Goal: Task Accomplishment & Management: Manage account settings

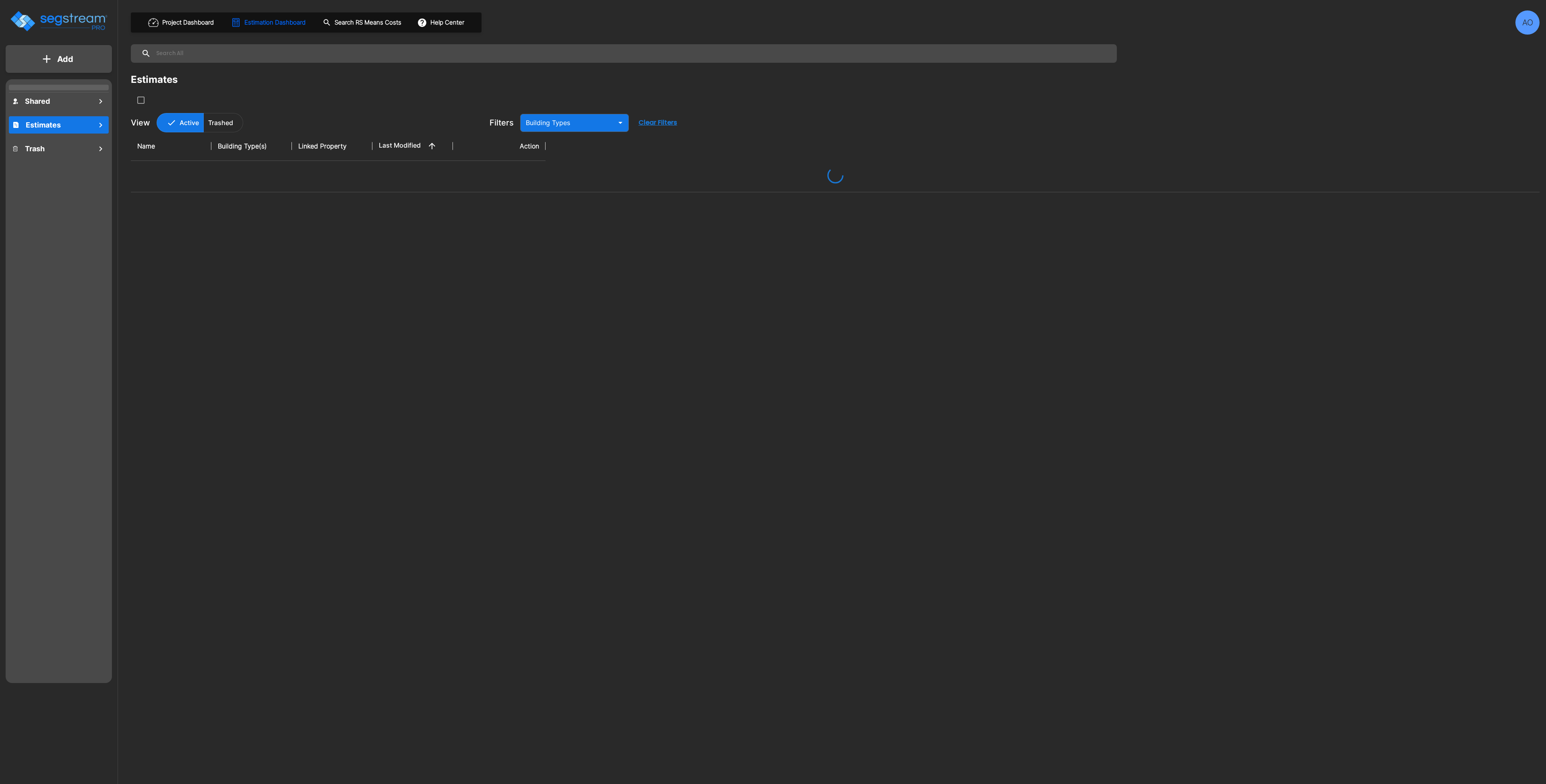
type input "Assisted/Senior Living"
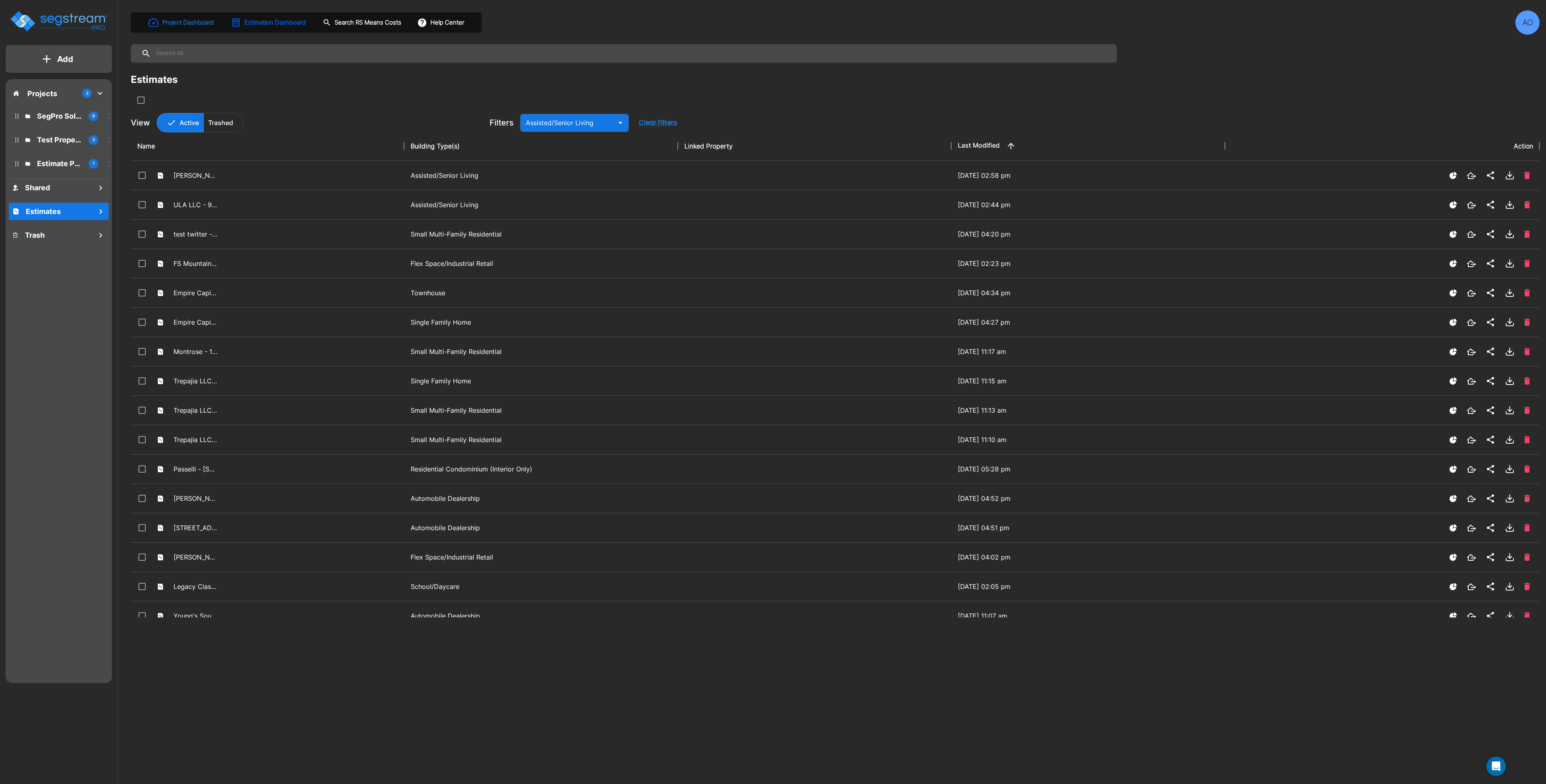
click at [193, 22] on h1 "Project Dashboard" at bounding box center [188, 22] width 52 height 9
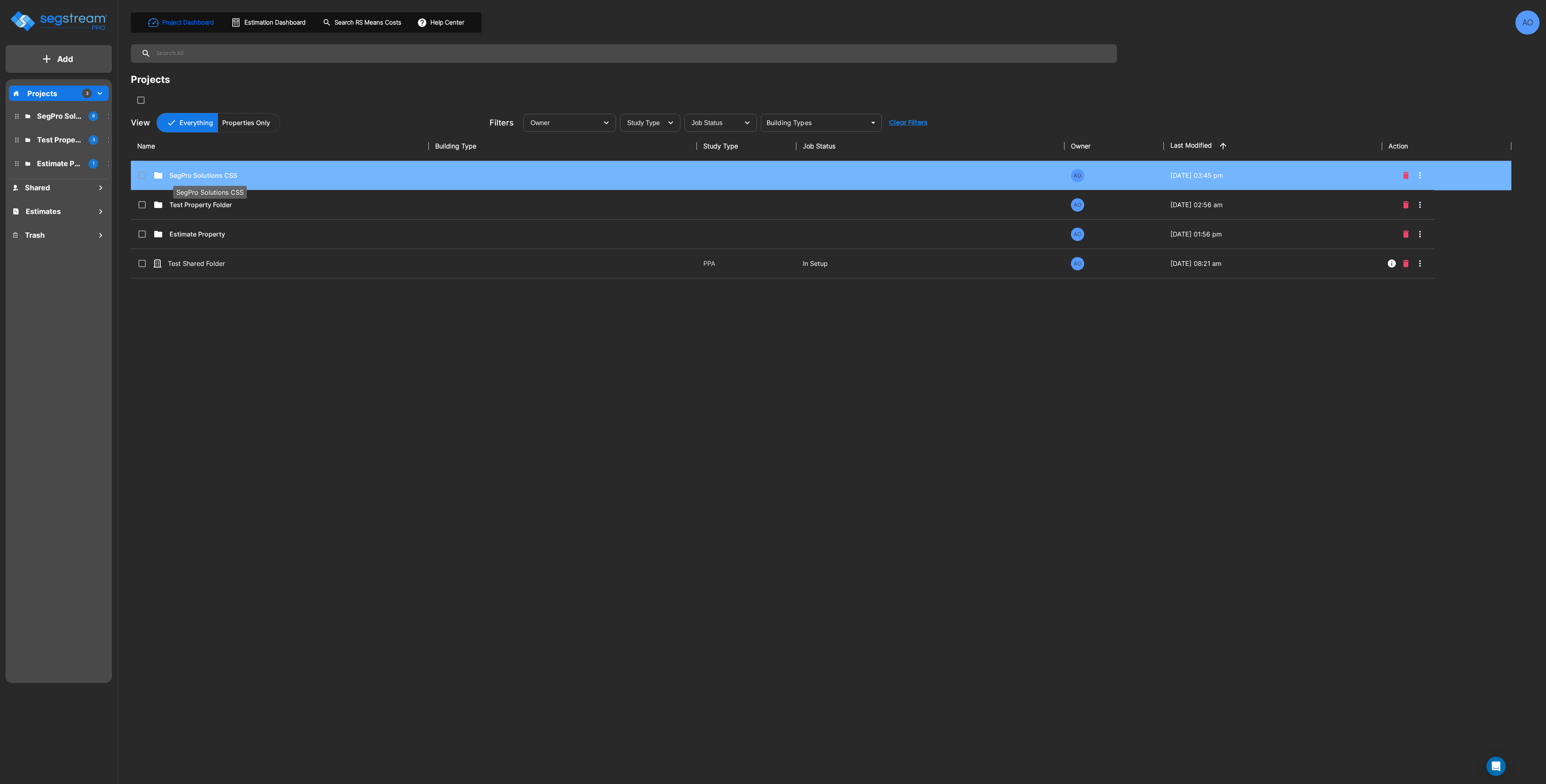
click at [212, 176] on p "SegPro Solutions CSS" at bounding box center [209, 175] width 80 height 10
checkbox input "true"
click at [212, 176] on p "SegPro Solutions CSS" at bounding box center [209, 175] width 80 height 10
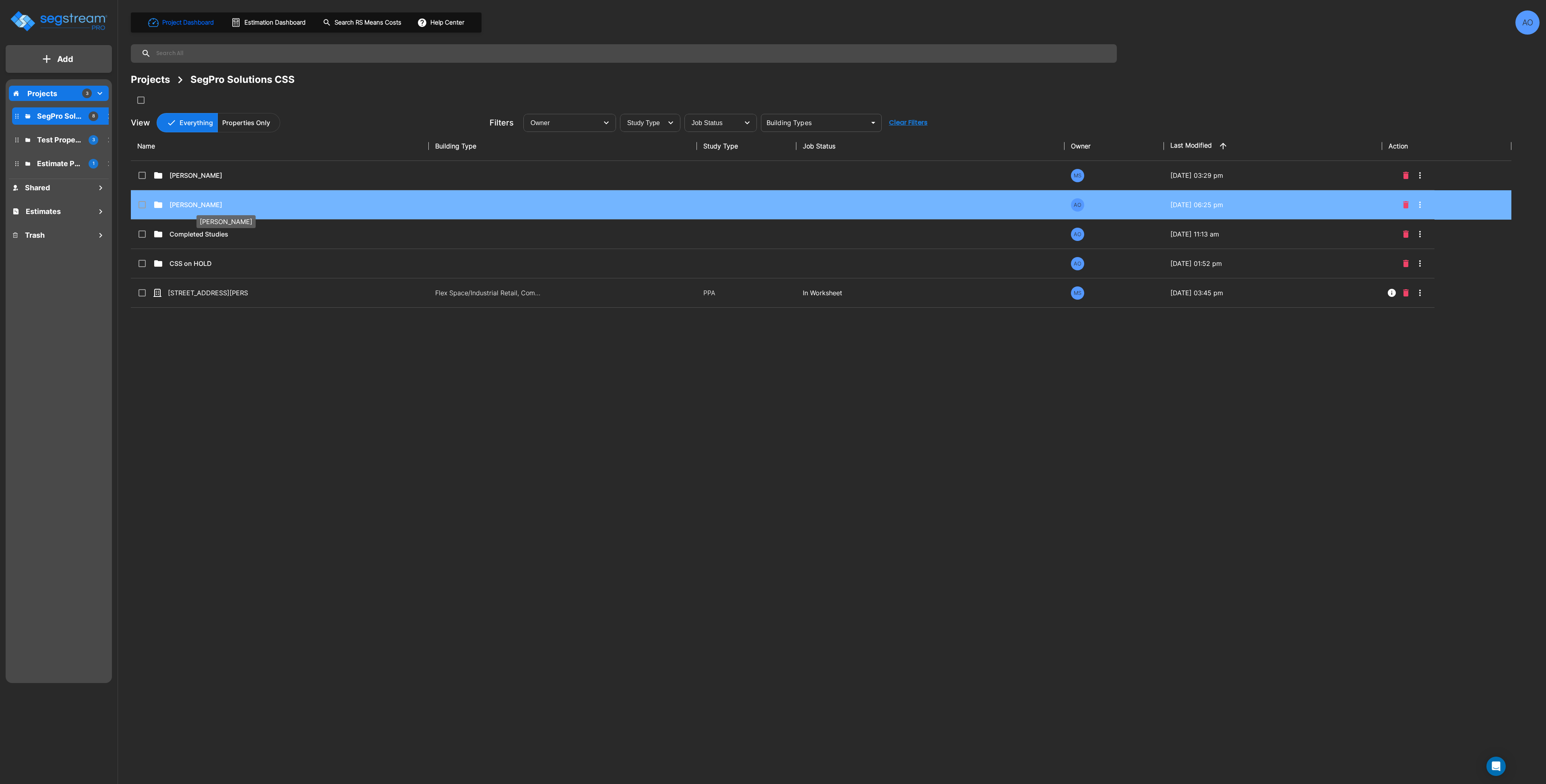
click at [195, 203] on p "Anjalie" at bounding box center [209, 205] width 80 height 10
checkbox input "true"
click at [195, 203] on p "Anjalie" at bounding box center [209, 205] width 80 height 10
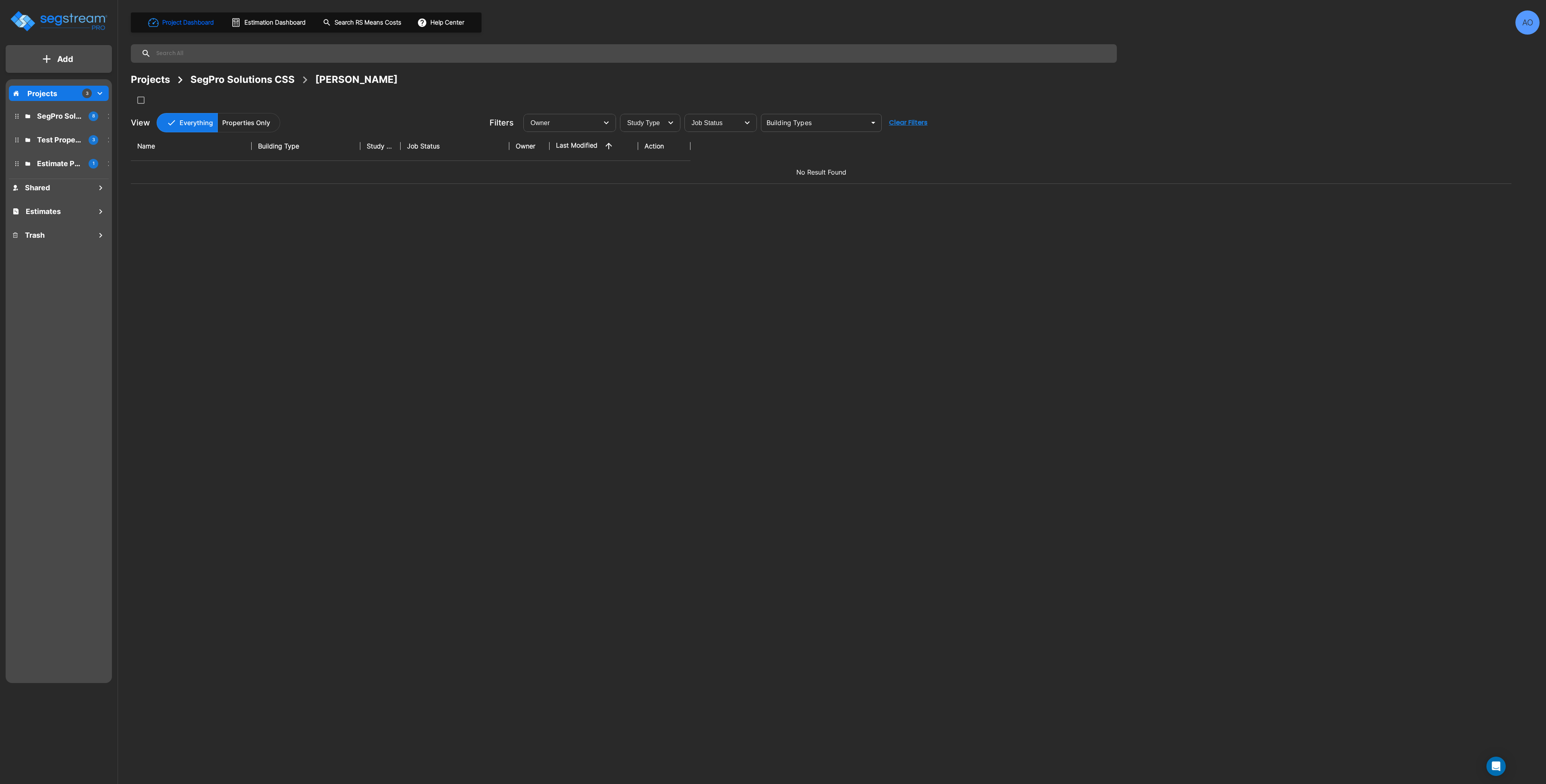
click at [1518, 22] on div "AO" at bounding box center [1527, 22] width 24 height 24
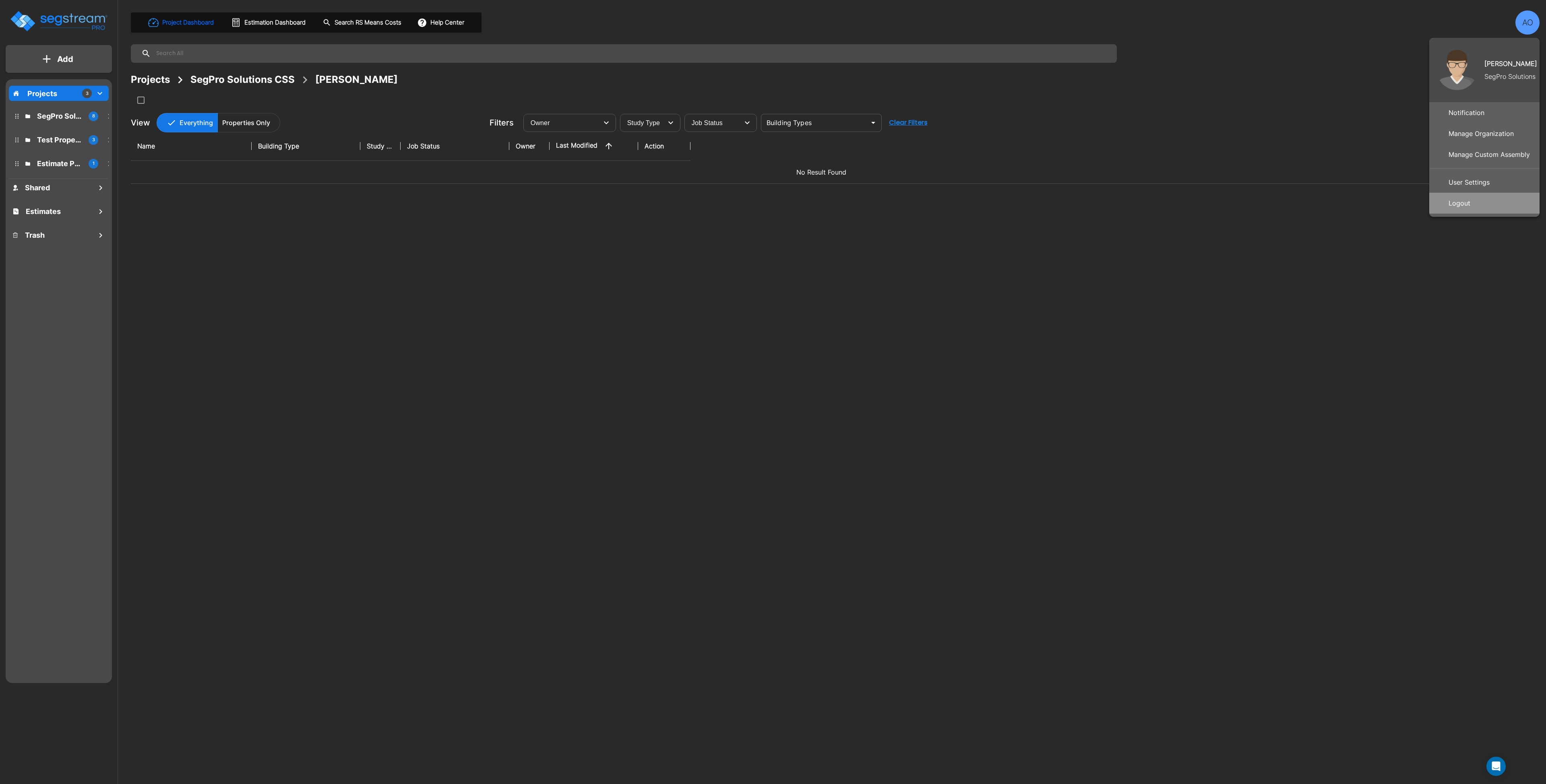
click at [1467, 204] on p "Logout" at bounding box center [1459, 203] width 28 height 16
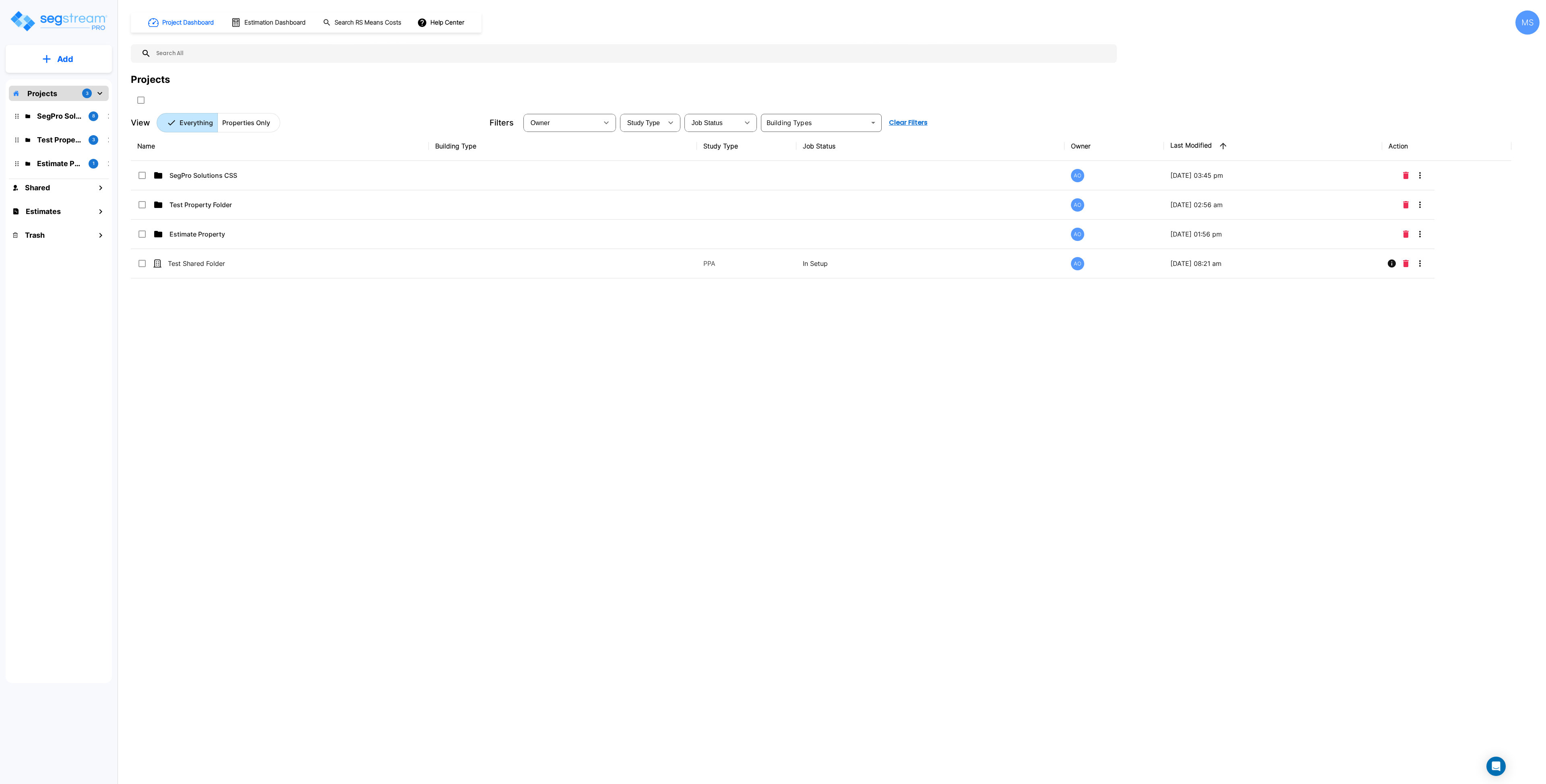
click at [1528, 23] on div "MS" at bounding box center [1527, 22] width 24 height 24
click at [1494, 131] on p "Manage Organization" at bounding box center [1481, 133] width 71 height 16
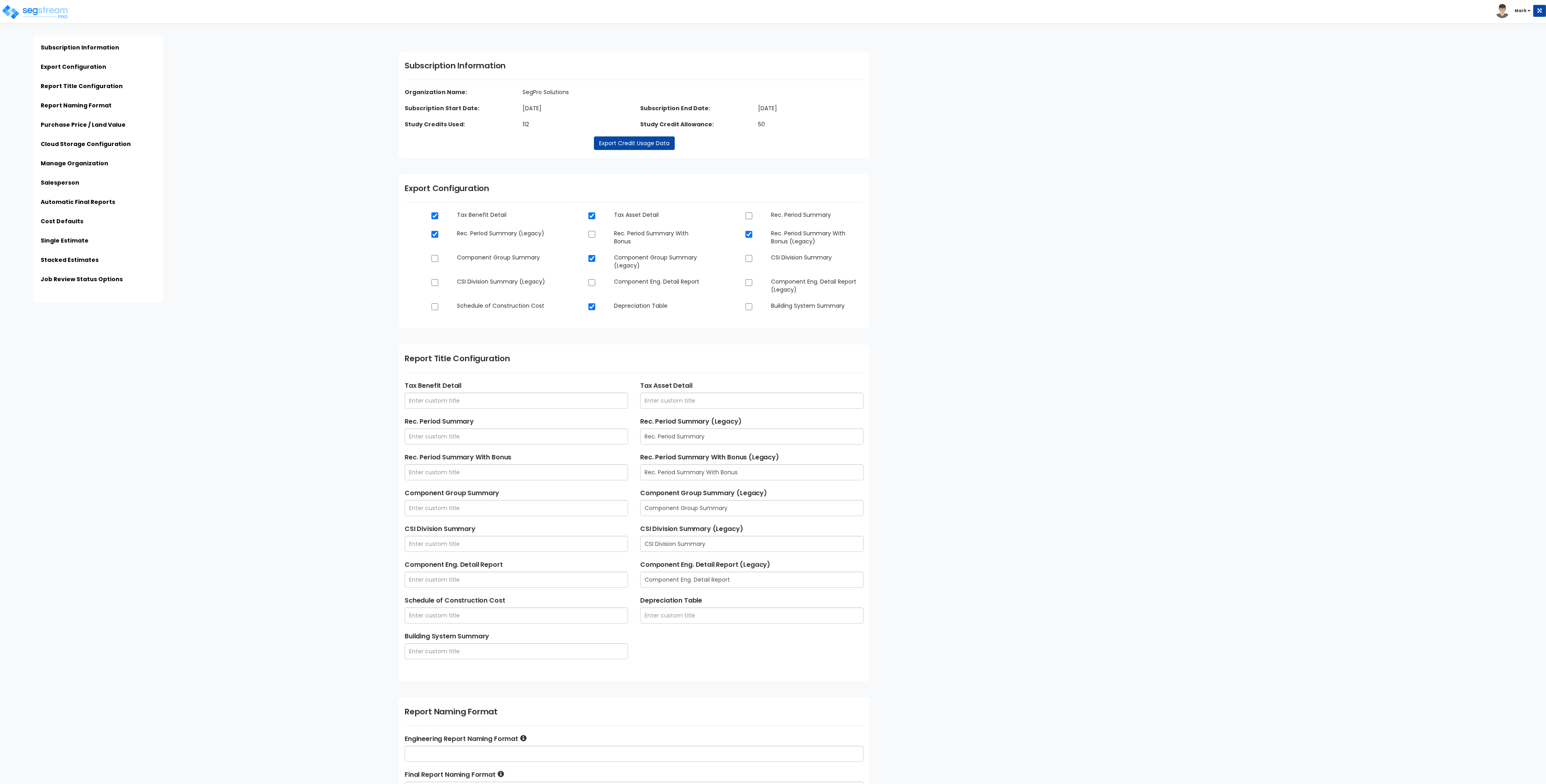
type input "SegPro Solutions LLC - Final Cost Segregation Study - $ENTITY_NAME - $STREET_AD…"
type input "SegPro Solutions LLC - Estimate of Benefits - $ESTIMATE_NAME - $STREET_ADDRESS …"
type input "SegPro Solutions"
type input "Draper, Utah"
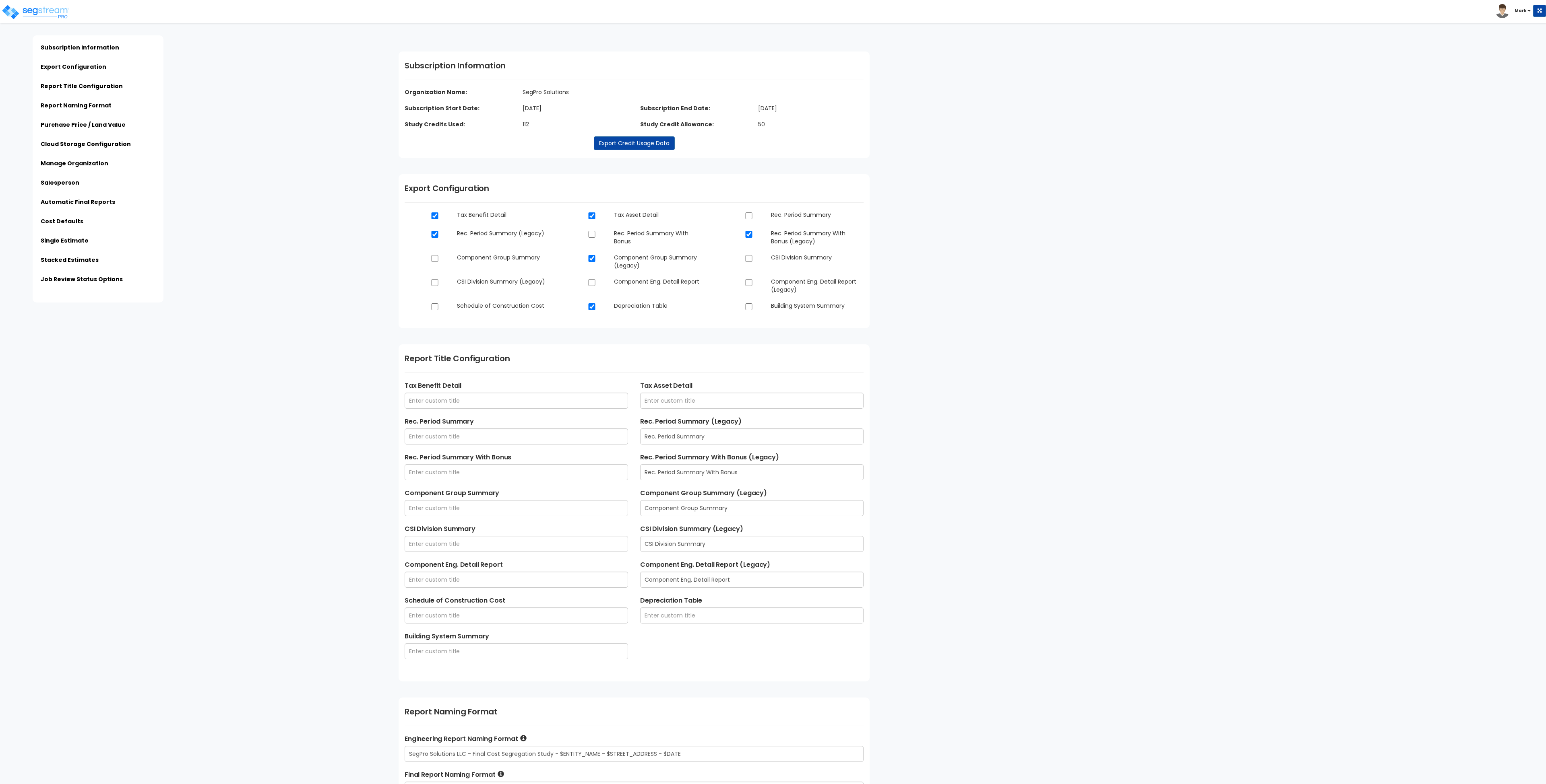
type input "andy@SegProSolutions.com"
type input "801-201-4868"
type input "Andrew Oliverson"
click at [1518, 10] on b "Mark" at bounding box center [1521, 11] width 12 height 6
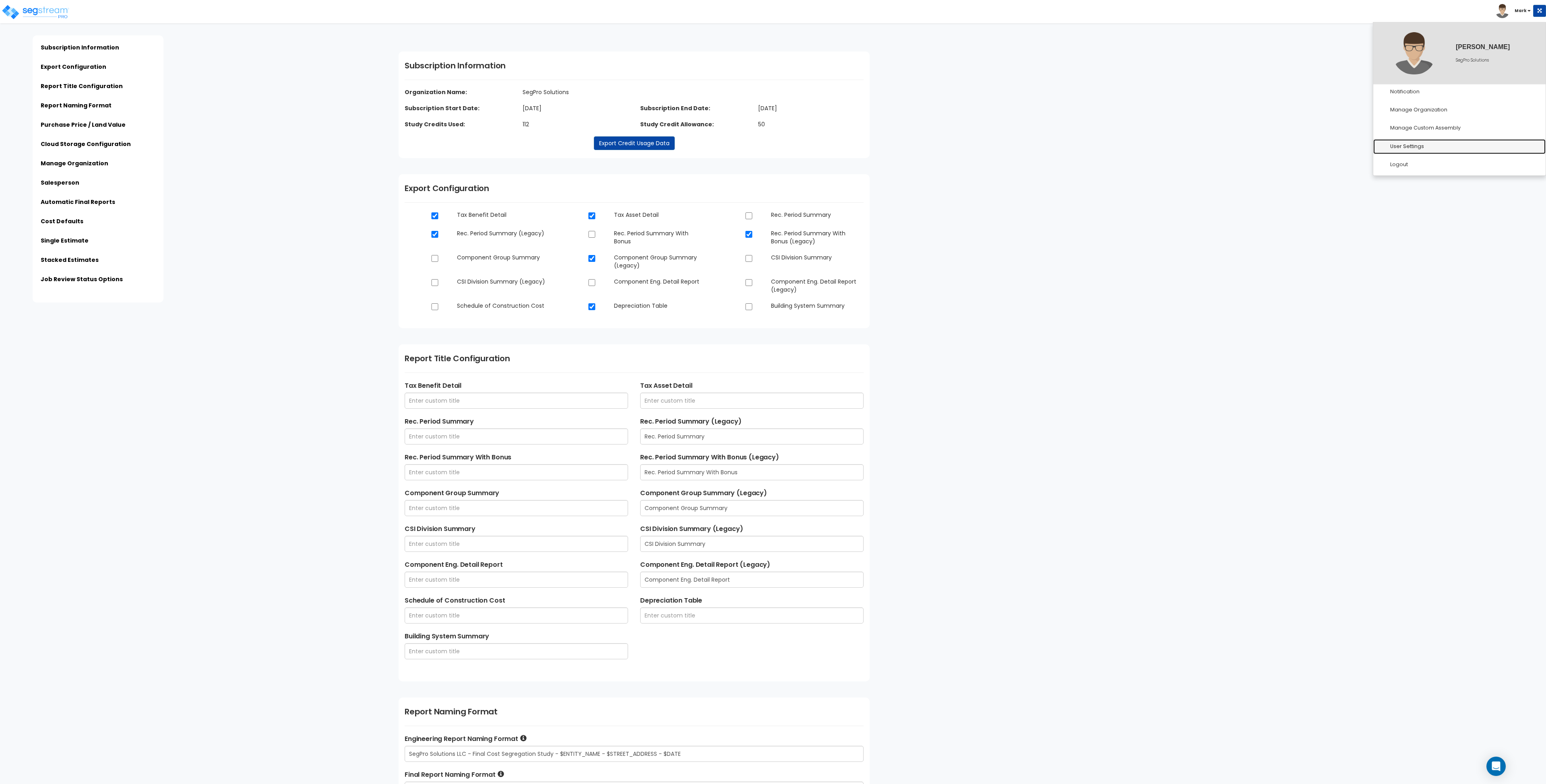
click at [1431, 143] on link "User Settings" at bounding box center [1459, 146] width 172 height 15
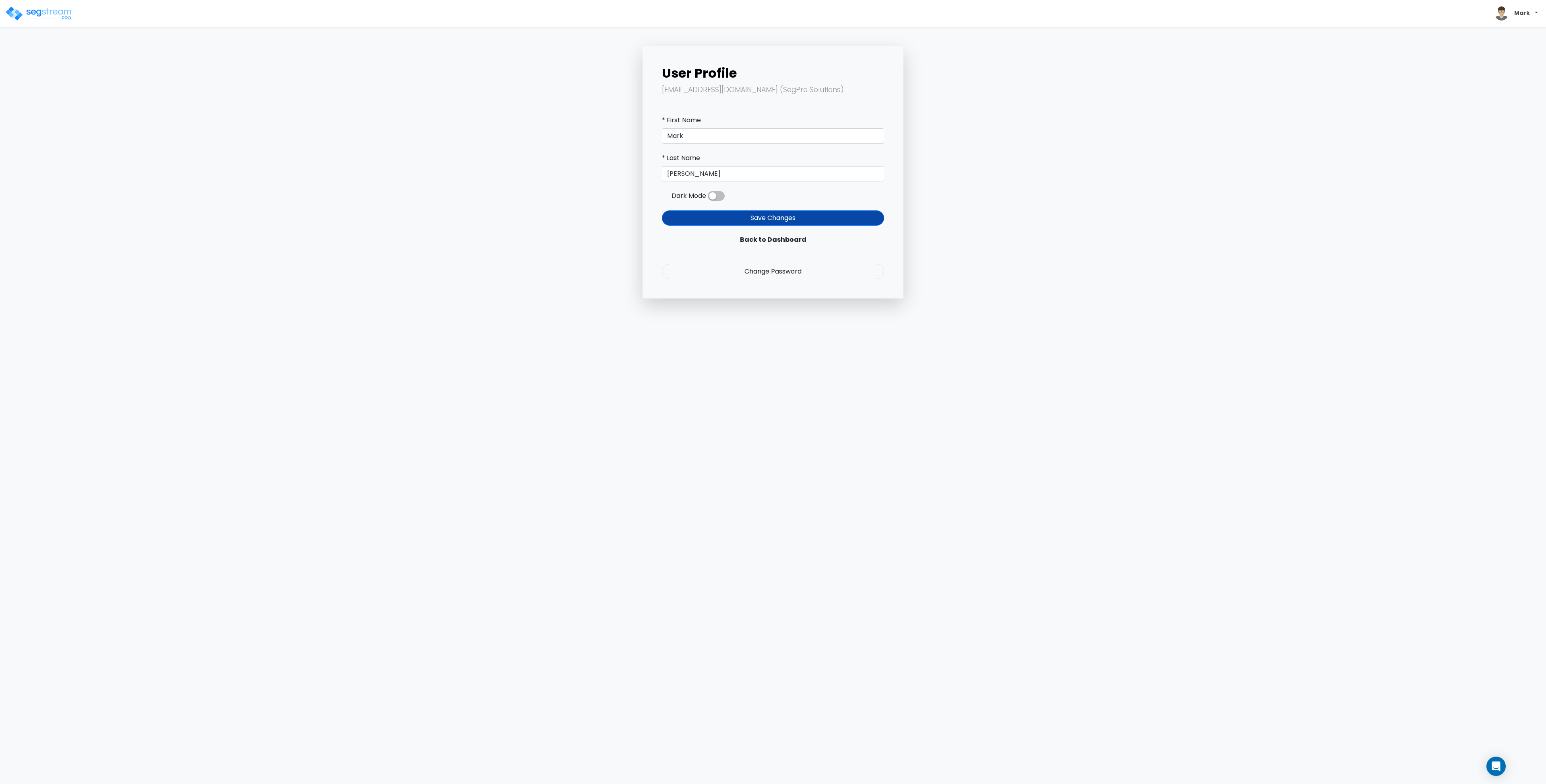
click at [1517, 14] on b "Mark" at bounding box center [1522, 13] width 16 height 8
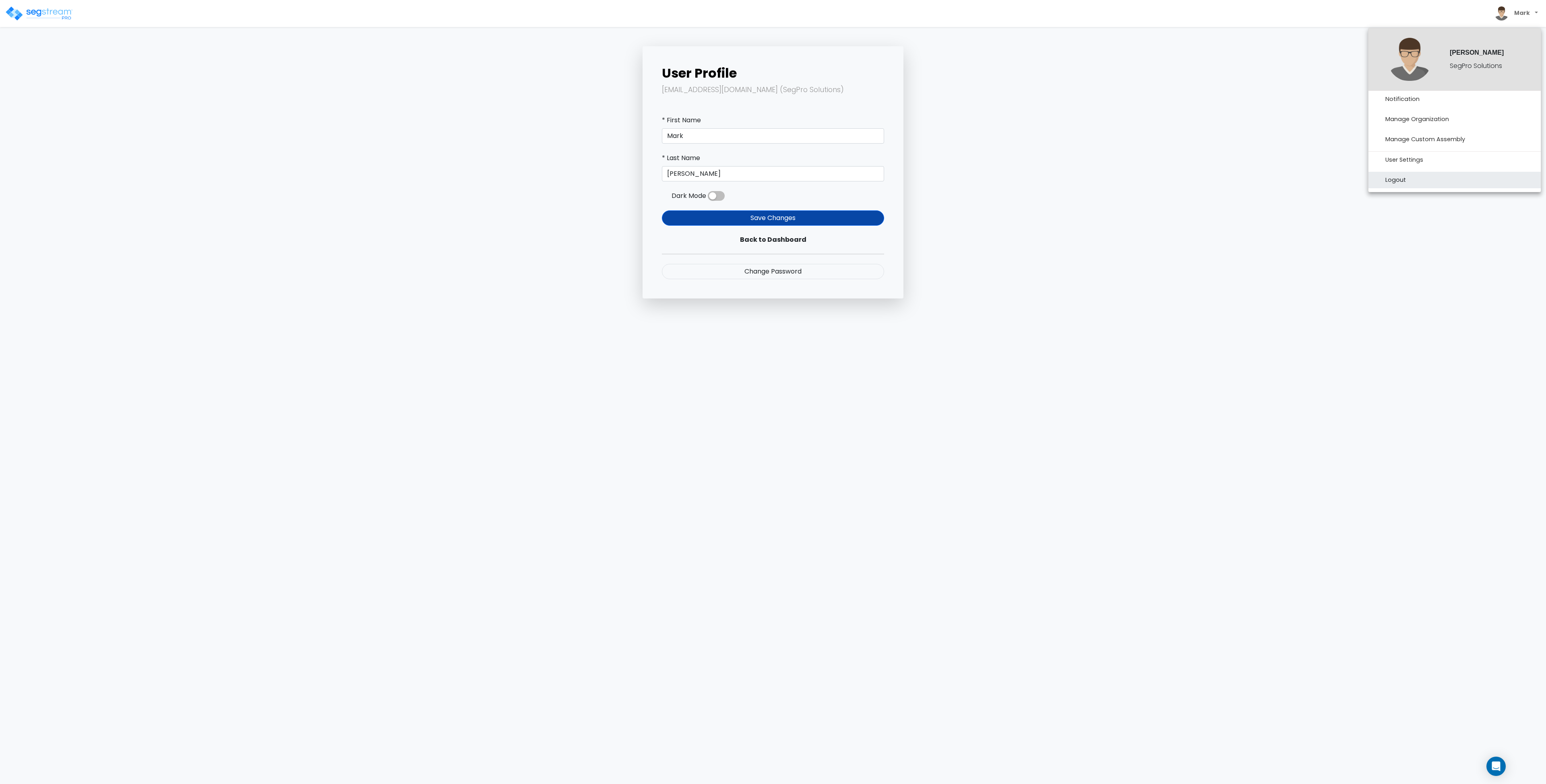
click at [1399, 182] on link "Logout" at bounding box center [1454, 180] width 172 height 17
